Goal: Task Accomplishment & Management: Complete application form

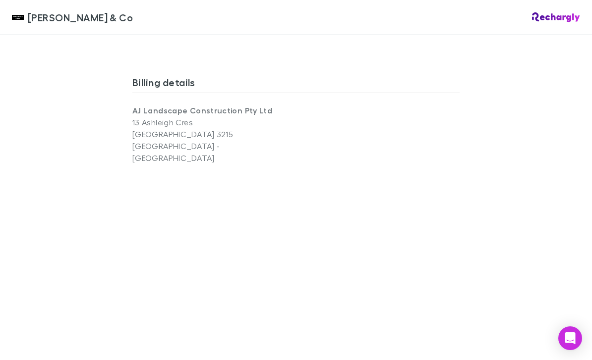
scroll to position [641, 0]
click at [152, 129] on p "BELL PARK 3215" at bounding box center [213, 135] width 163 height 12
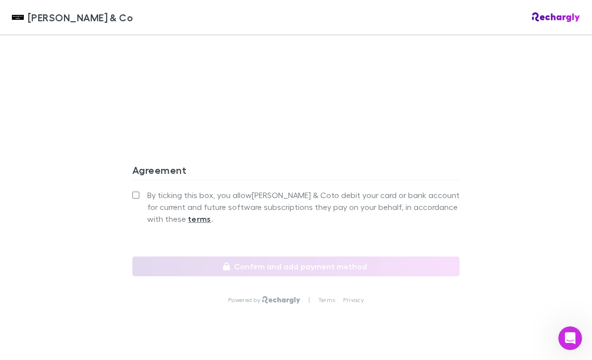
scroll to position [925, 0]
click at [143, 190] on label "By ticking this box, you allow [PERSON_NAME] & Co to debit your card or bank ac…" at bounding box center [295, 208] width 327 height 36
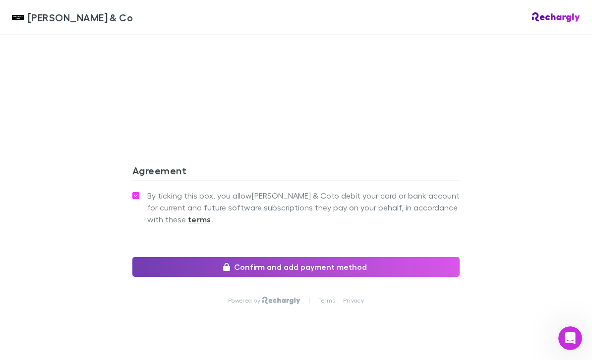
click at [175, 257] on button "Confirm and add payment method" at bounding box center [295, 267] width 327 height 20
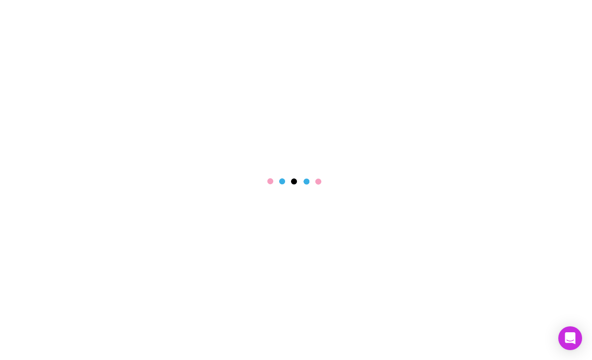
scroll to position [32, 0]
